Goal: Task Accomplishment & Management: Manage account settings

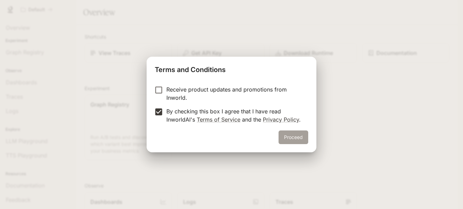
click at [297, 131] on button "Proceed" at bounding box center [294, 137] width 30 height 14
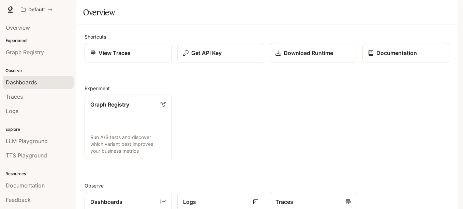
scroll to position [13, 0]
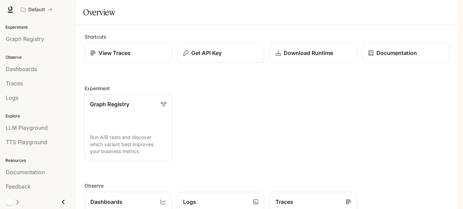
click at [110, 99] on link "Graph Registry Run A/B tests and discover which variant best improves your busi…" at bounding box center [128, 127] width 88 height 66
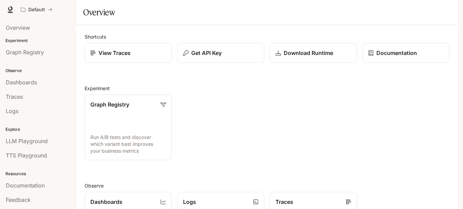
scroll to position [176, 0]
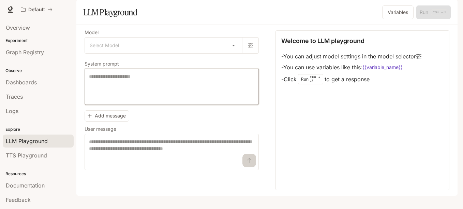
click at [179, 100] on textarea at bounding box center [171, 86] width 165 height 27
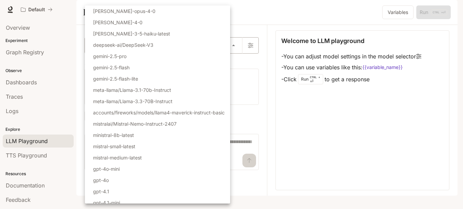
click at [154, 59] on body "Skip to main content Default Documentation Documentation Portal Overview Experi…" at bounding box center [231, 104] width 463 height 209
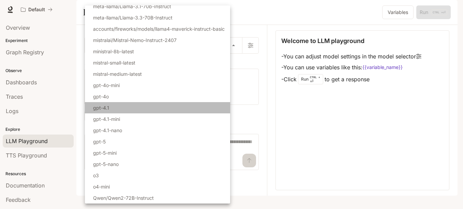
click at [156, 107] on li "gpt-4.1" at bounding box center [157, 107] width 145 height 11
type input "*******"
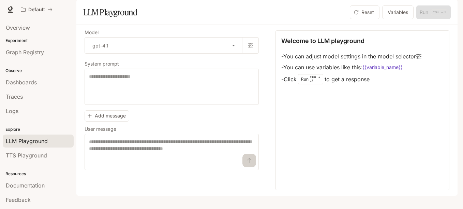
click at [452, 11] on div "button" at bounding box center [448, 10] width 10 height 10
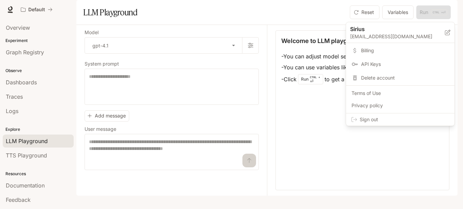
click at [381, 74] on div "Delete account" at bounding box center [400, 78] width 106 height 12
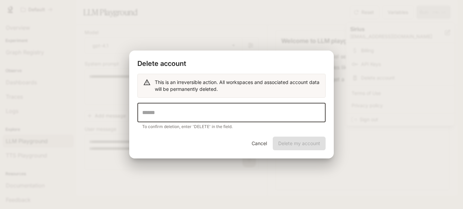
click at [269, 119] on input "text" at bounding box center [231, 112] width 188 height 19
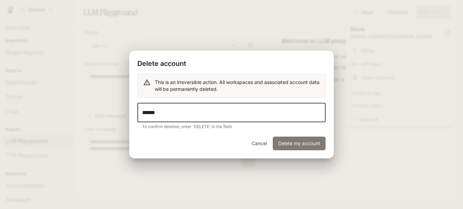
type input "******"
click at [282, 141] on button "Delete my account" at bounding box center [299, 143] width 53 height 14
